Goal: Information Seeking & Learning: Learn about a topic

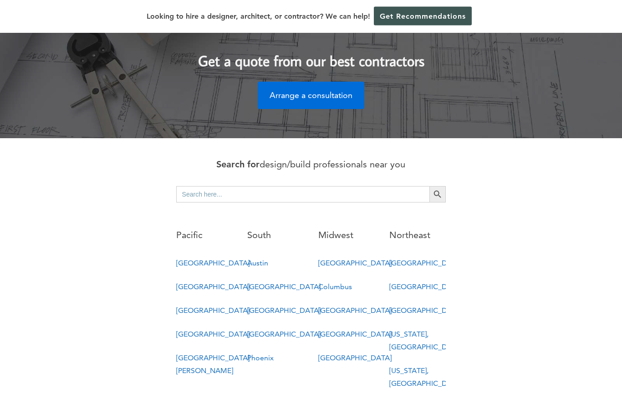
scroll to position [374, 0]
click at [102, 263] on div "Search for design/build professionals near you Search for: Search Button Pacifi…" at bounding box center [310, 278] width 519 height 244
click at [185, 306] on link "[GEOGRAPHIC_DATA]" at bounding box center [212, 310] width 73 height 9
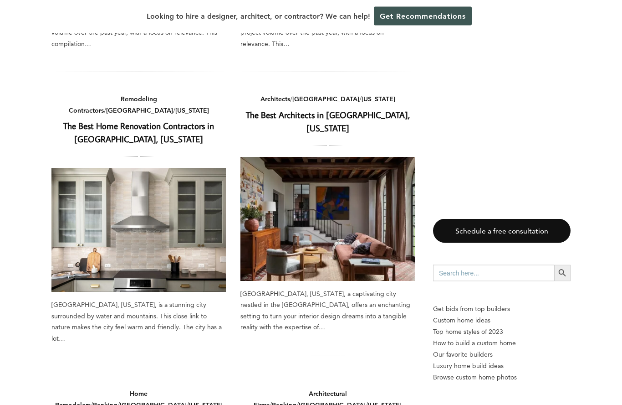
scroll to position [339, 0]
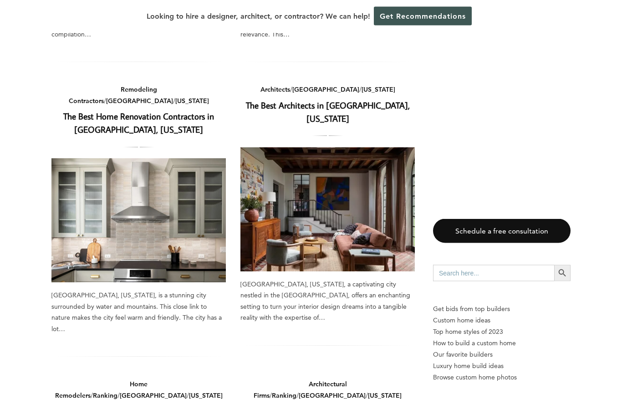
click at [300, 100] on link "The Best Architects in [GEOGRAPHIC_DATA], [US_STATE]" at bounding box center [328, 112] width 164 height 25
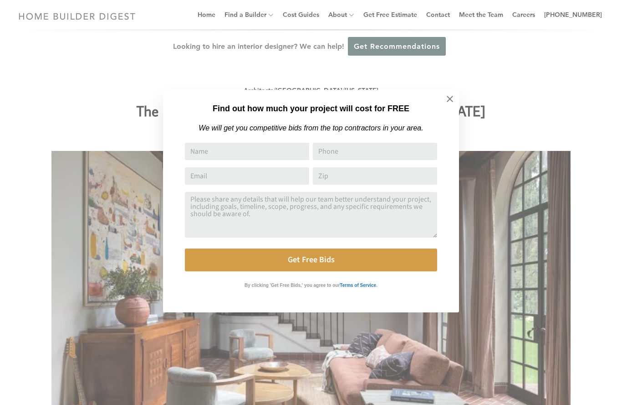
click at [447, 103] on icon at bounding box center [450, 99] width 10 height 10
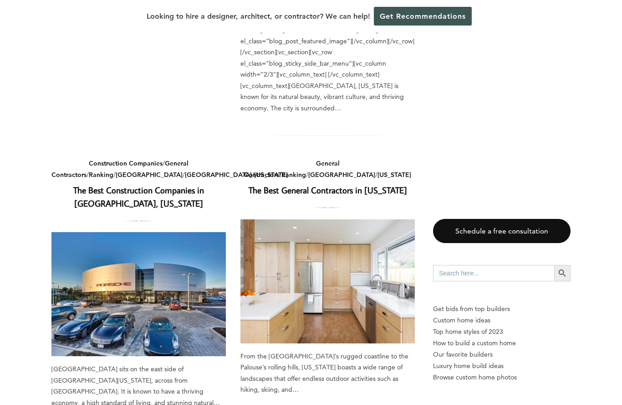
scroll to position [960, 0]
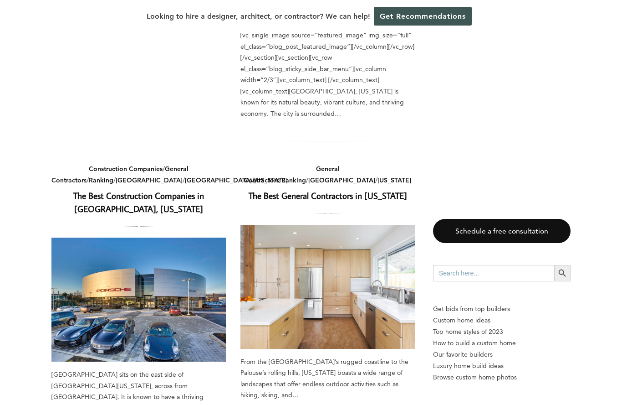
click at [262, 190] on link "The Best General Contractors in Washington" at bounding box center [328, 195] width 159 height 11
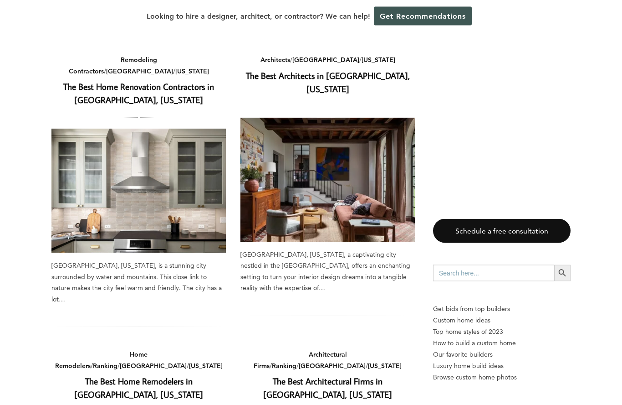
scroll to position [369, 0]
click at [130, 375] on link "The Best Home Remodelers in Seattle, Washington" at bounding box center [138, 387] width 129 height 25
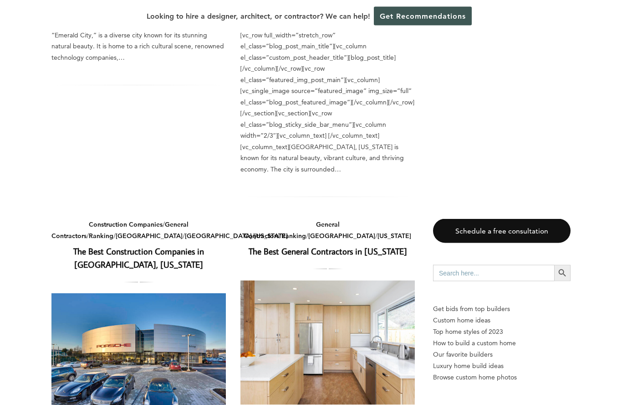
scroll to position [905, 0]
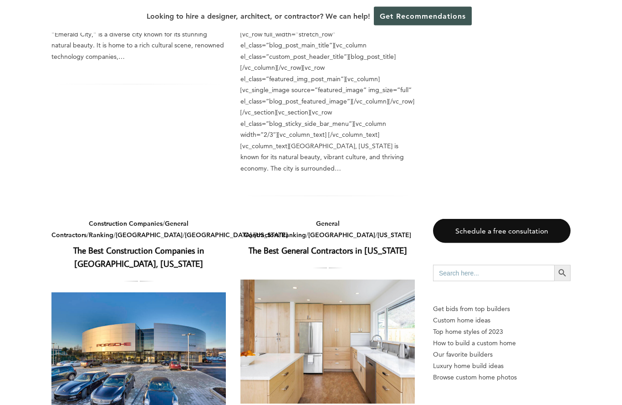
click at [113, 245] on link "The Best Construction Companies in Bellevue, Washington" at bounding box center [138, 257] width 131 height 25
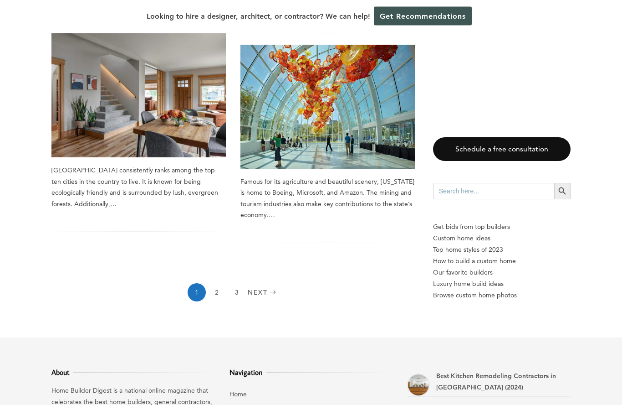
scroll to position [1504, 0]
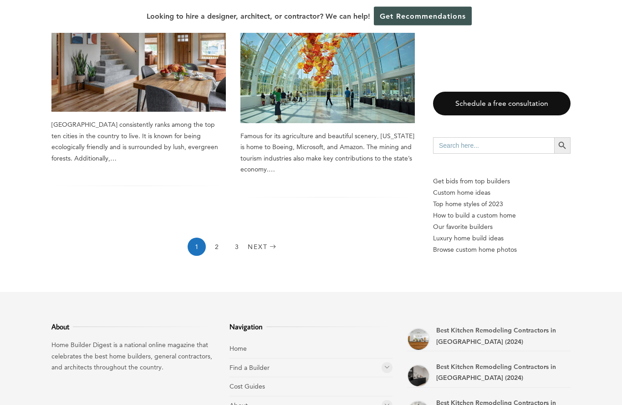
click at [223, 238] on link "2" at bounding box center [217, 247] width 18 height 18
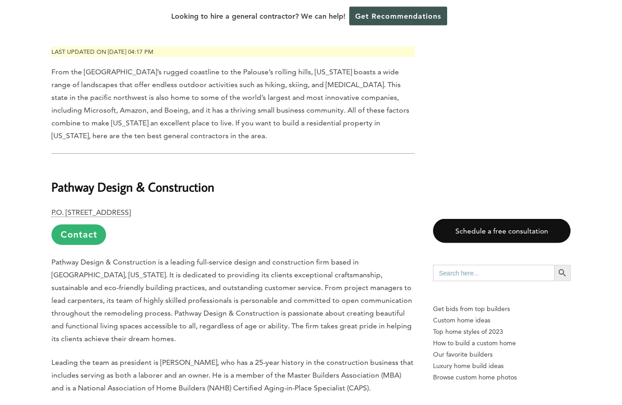
scroll to position [421, 0]
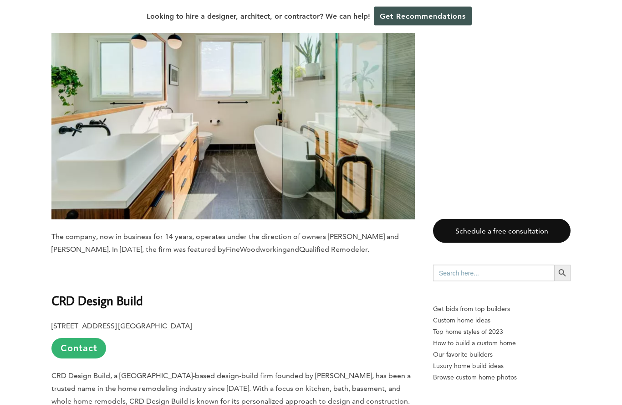
scroll to position [2158, 0]
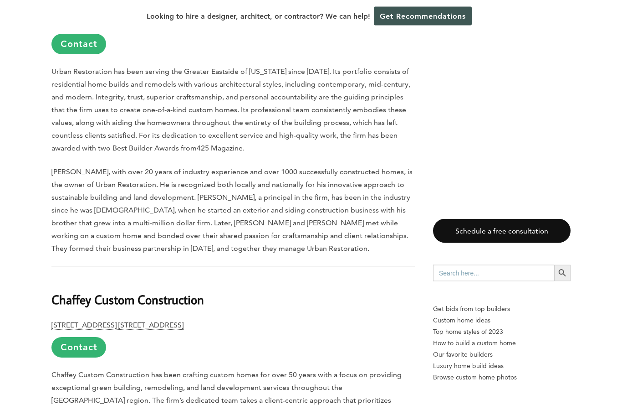
scroll to position [2934, 0]
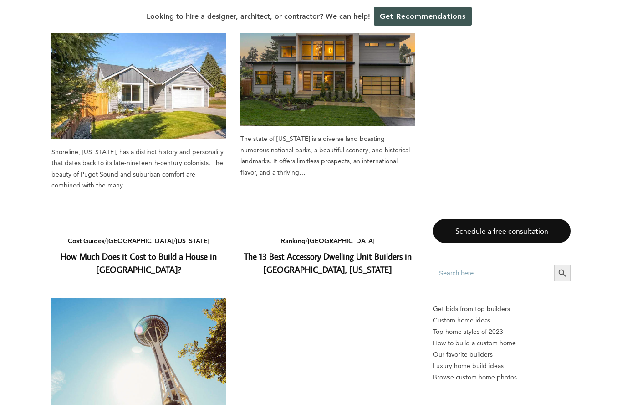
scroll to position [793, 0]
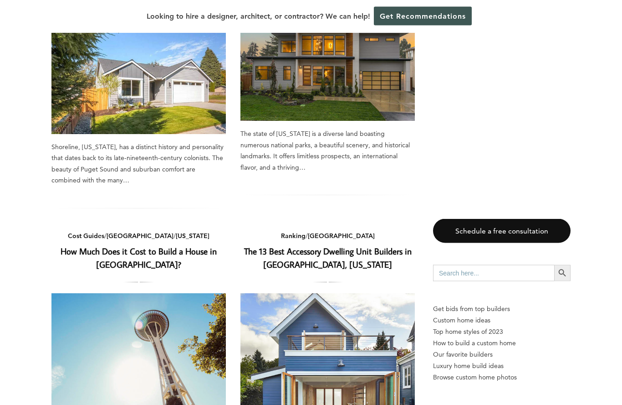
click at [79, 246] on link "How Much Does it Cost to Build a House in Seattle?" at bounding box center [139, 258] width 156 height 25
